Goal: Task Accomplishment & Management: Manage account settings

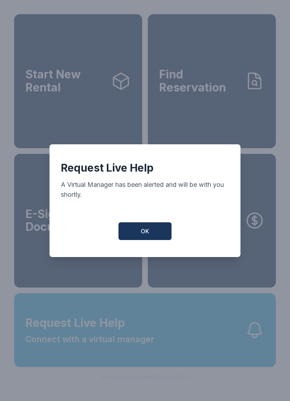
click at [146, 240] on button "OK" at bounding box center [145, 231] width 53 height 18
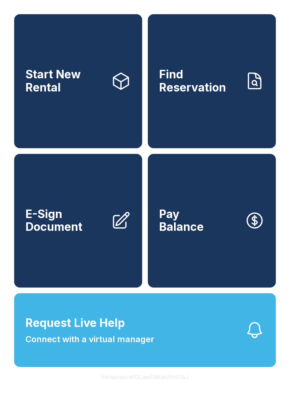
click at [163, 343] on button "Request Live Help Connect with a virtual manager" at bounding box center [145, 330] width 262 height 74
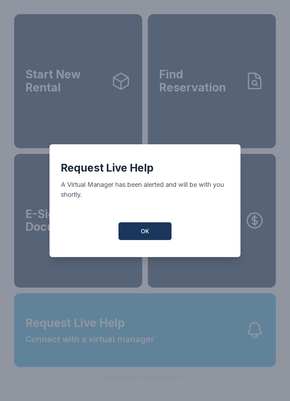
click at [149, 231] on span "OK" at bounding box center [145, 231] width 8 height 8
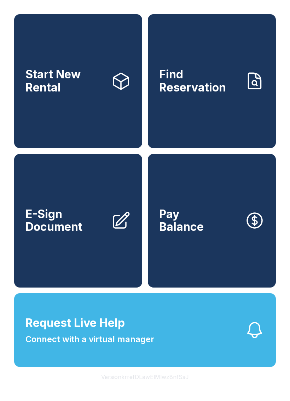
click at [79, 118] on link "Start New Rental" at bounding box center [78, 81] width 128 height 134
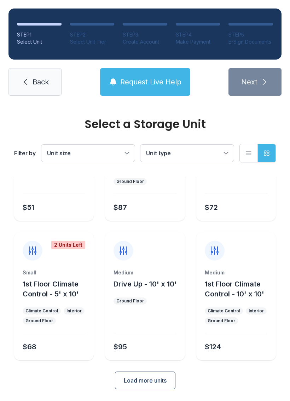
scroll to position [84, 0]
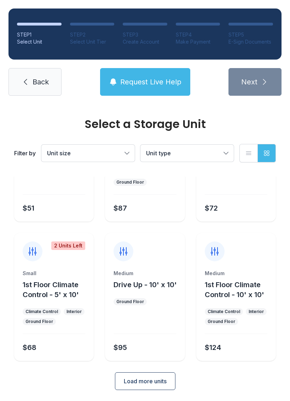
click at [135, 386] on button "Load more units" at bounding box center [145, 381] width 61 height 18
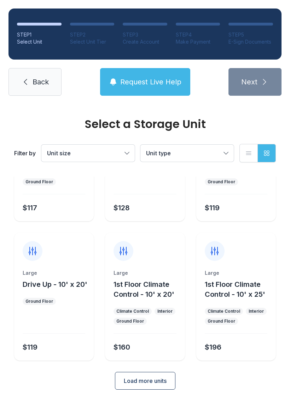
scroll to position [363, 0]
click at [151, 384] on span "Load more units" at bounding box center [145, 380] width 43 height 8
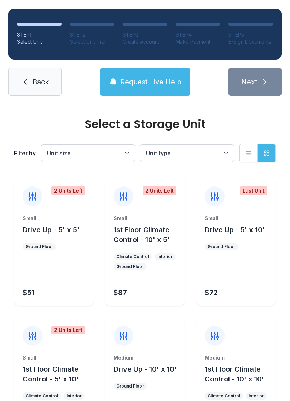
scroll to position [0, 0]
click at [30, 93] on link "Back" at bounding box center [34, 82] width 53 height 28
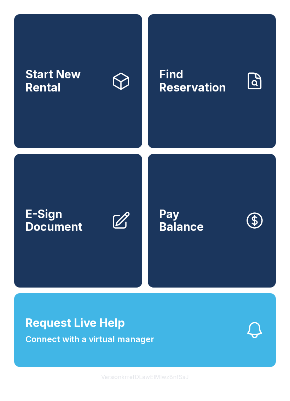
click at [136, 386] on button "Version krrefDLawElMlwz8nfSsJ" at bounding box center [145, 377] width 99 height 20
click at [108, 331] on span "Request Live Help" at bounding box center [75, 322] width 100 height 17
click at [139, 229] on link "E-Sign Document" at bounding box center [78, 221] width 128 height 134
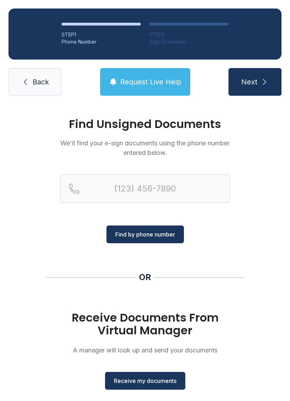
click at [11, 142] on div "Find Unsigned Documents We'll find your e-sign documents using the phone number…" at bounding box center [145, 260] width 290 height 313
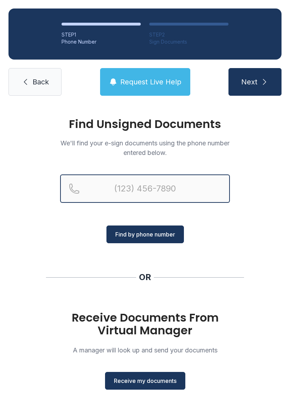
click at [83, 188] on input "Reservation phone number" at bounding box center [145, 188] width 170 height 28
type input "[PHONE_NUMBER]"
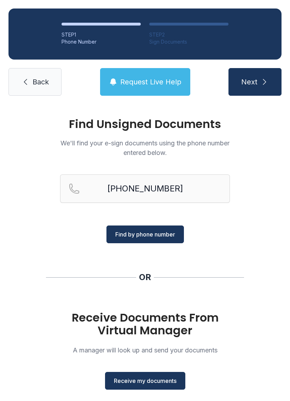
click at [160, 236] on span "Find by phone number" at bounding box center [145, 234] width 60 height 8
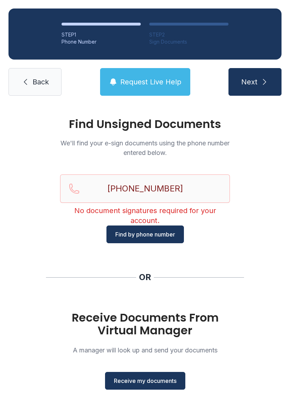
click at [170, 78] on span "Request Live Help" at bounding box center [150, 82] width 61 height 10
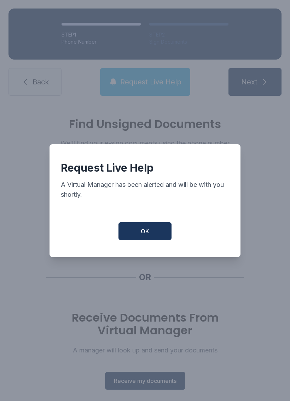
click at [157, 231] on button "OK" at bounding box center [145, 231] width 53 height 18
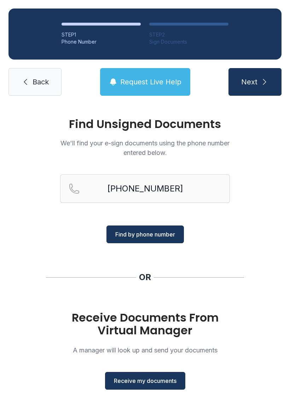
click at [42, 92] on link "Back" at bounding box center [34, 82] width 53 height 28
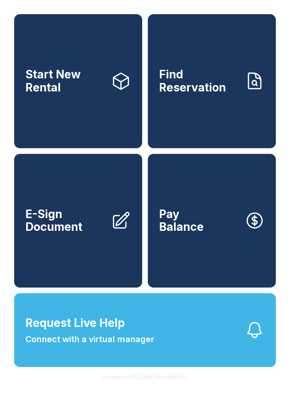
click at [214, 252] on button "Pay Balance" at bounding box center [212, 221] width 128 height 134
